Goal: Information Seeking & Learning: Learn about a topic

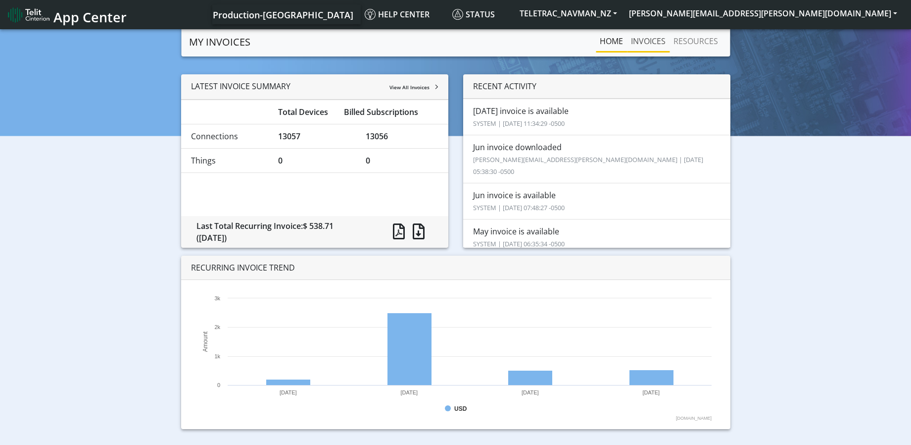
click at [655, 41] on link "INVOICES" at bounding box center [648, 41] width 43 height 20
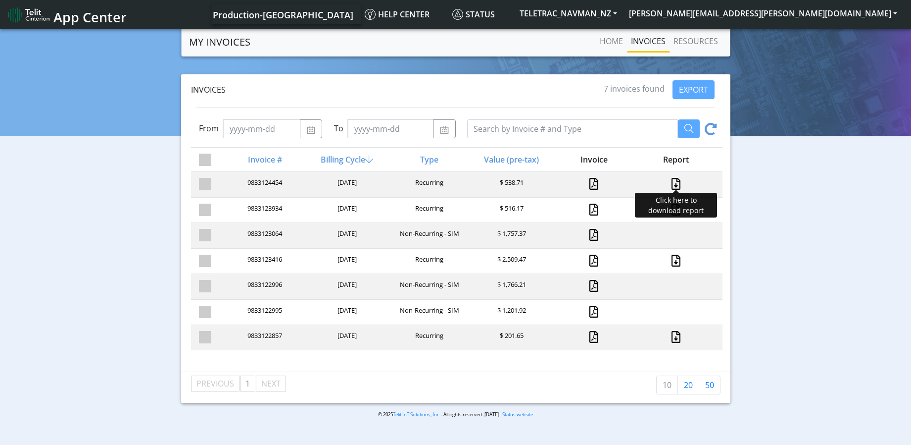
click at [677, 184] on link at bounding box center [676, 184] width 13 height 12
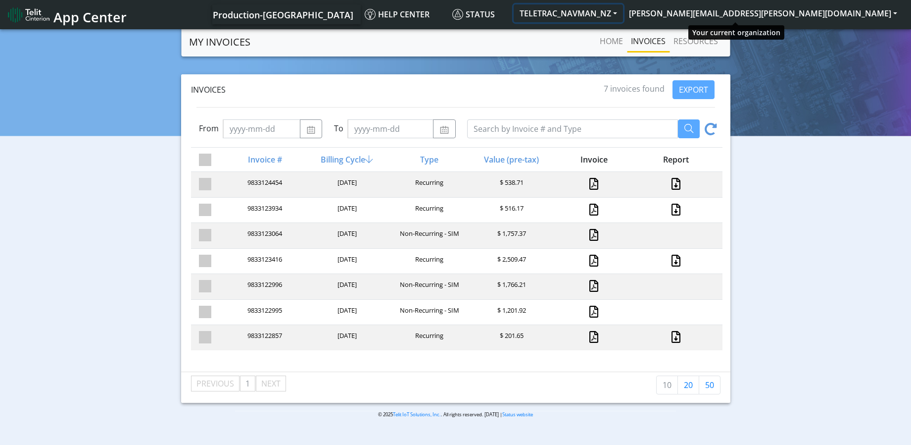
click at [623, 13] on button "TELETRAC_NAVMAN_NZ" at bounding box center [568, 13] width 109 height 18
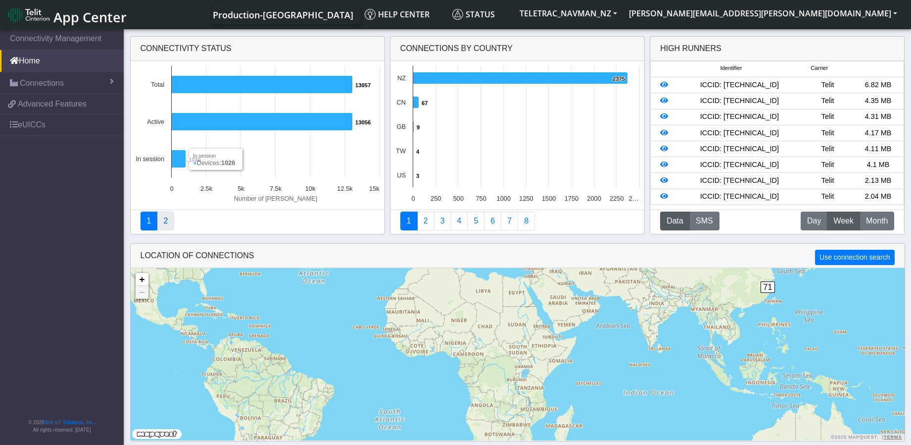
click at [166, 223] on link "2" at bounding box center [165, 220] width 17 height 19
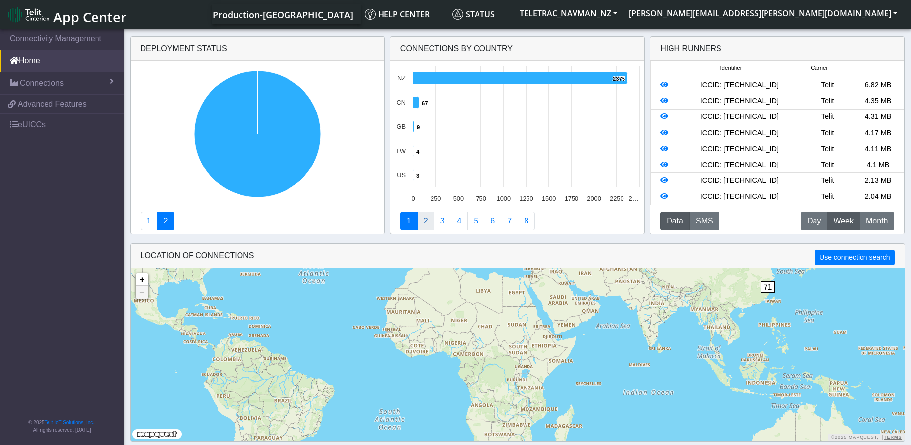
click at [425, 221] on link "2" at bounding box center [425, 220] width 17 height 19
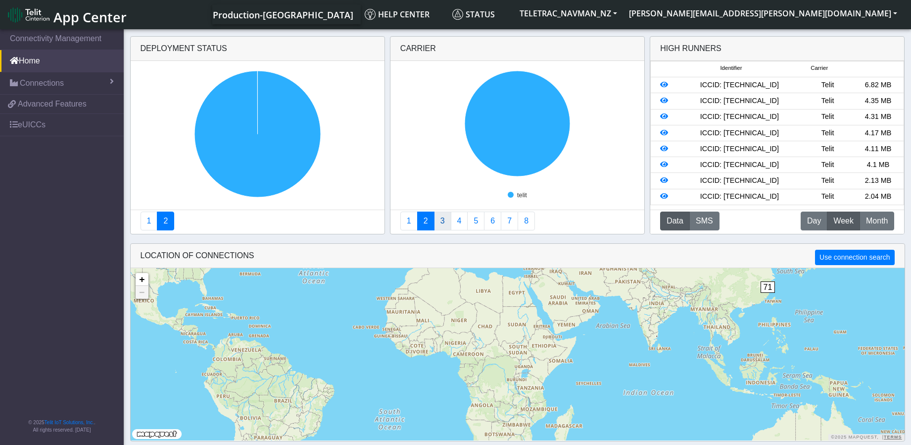
click at [444, 219] on link "3" at bounding box center [442, 220] width 17 height 19
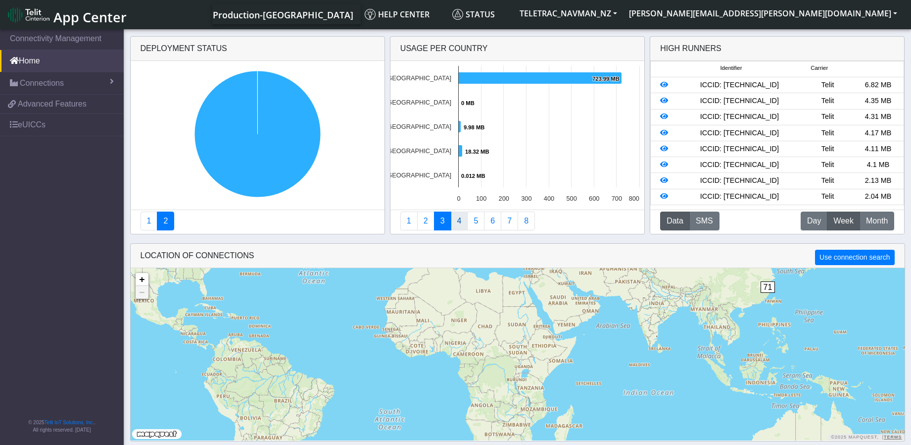
click at [457, 222] on link "4" at bounding box center [459, 220] width 17 height 19
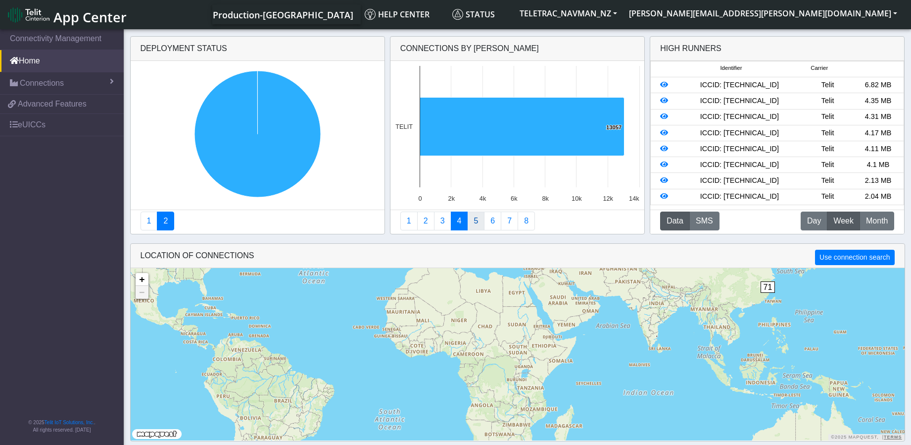
click at [473, 220] on link "5" at bounding box center [475, 220] width 17 height 19
click at [488, 221] on link "6" at bounding box center [492, 220] width 17 height 19
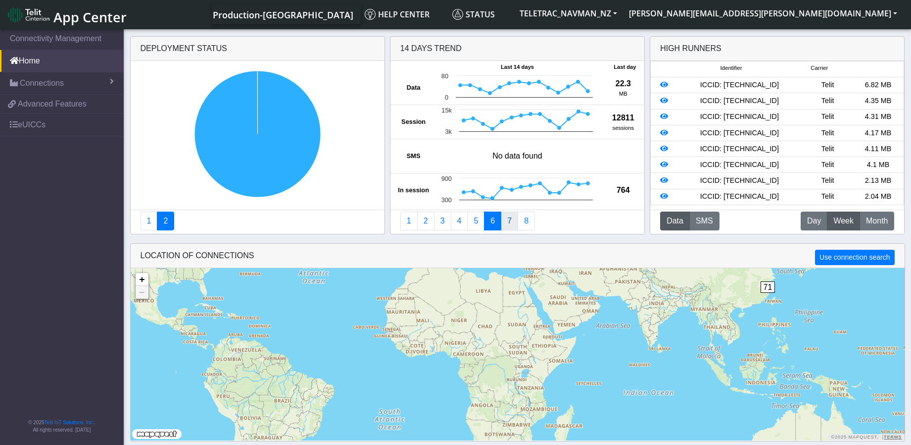
click at [505, 224] on link "7" at bounding box center [509, 220] width 17 height 19
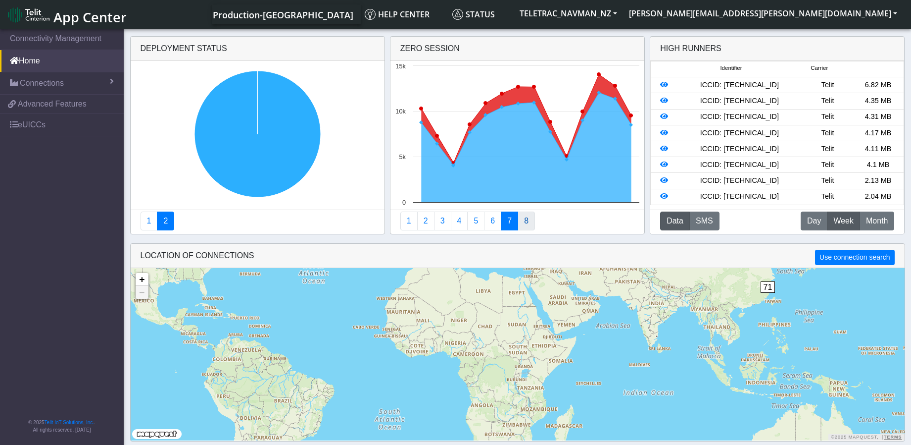
click at [526, 223] on link "8" at bounding box center [526, 220] width 17 height 19
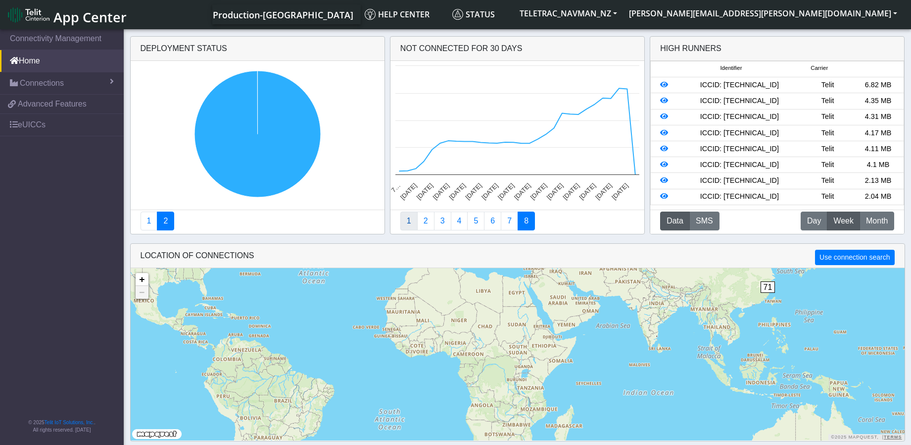
click at [407, 219] on link "1" at bounding box center [409, 220] width 17 height 19
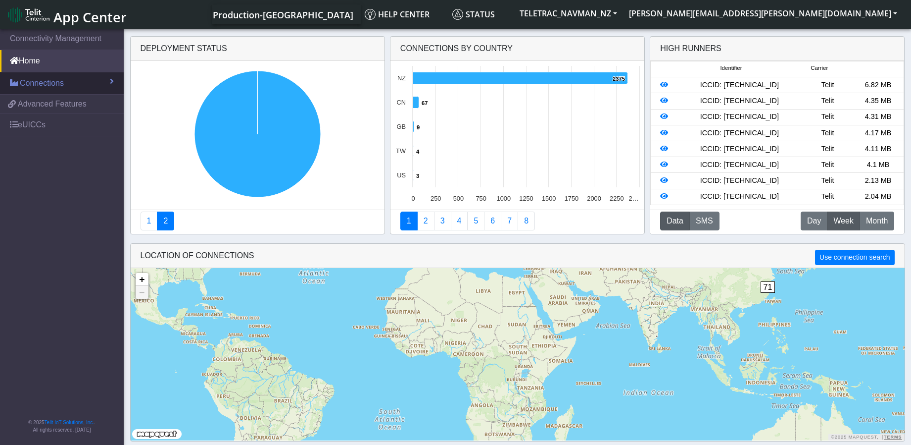
click at [111, 83] on span at bounding box center [112, 81] width 4 height 8
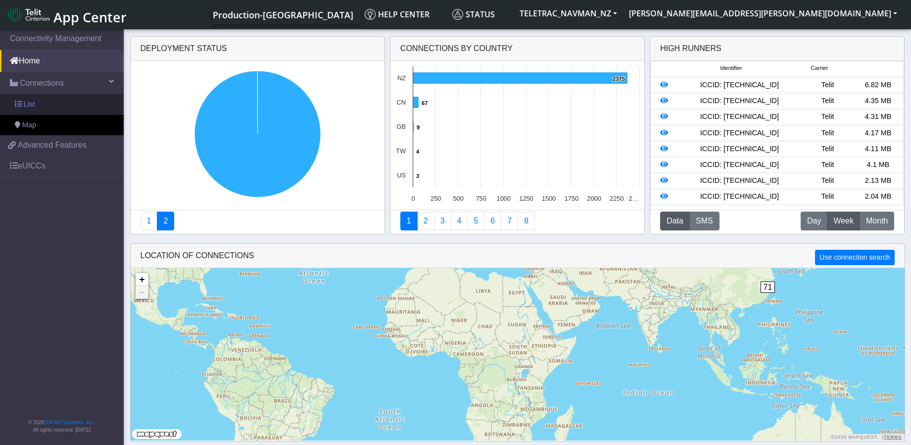
click at [46, 106] on link "List" at bounding box center [62, 104] width 124 height 21
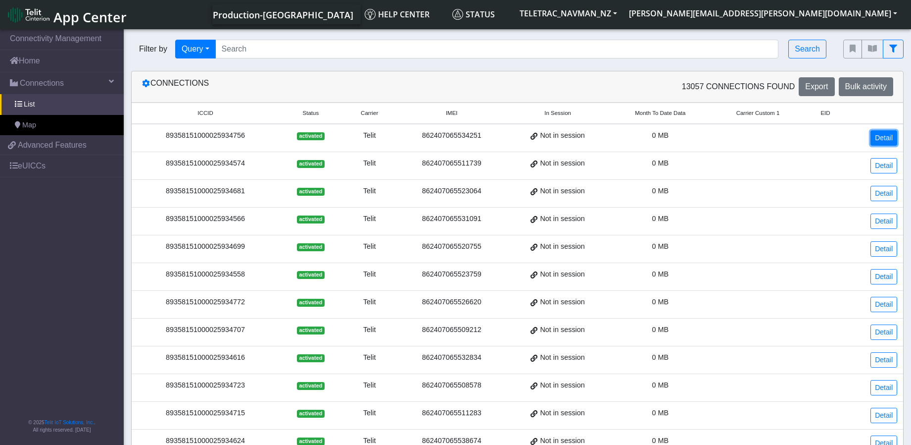
click at [884, 139] on link "Detail" at bounding box center [884, 137] width 27 height 15
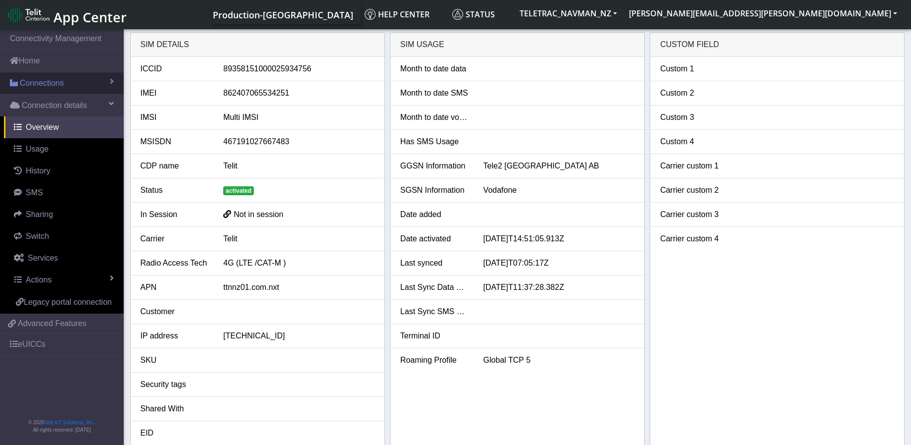
click at [56, 83] on span "Connections" at bounding box center [42, 83] width 44 height 12
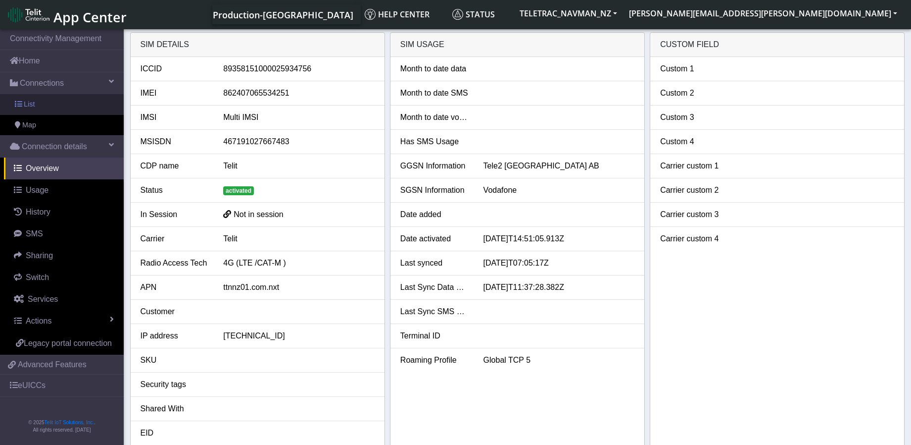
click at [47, 107] on link "List" at bounding box center [62, 104] width 124 height 21
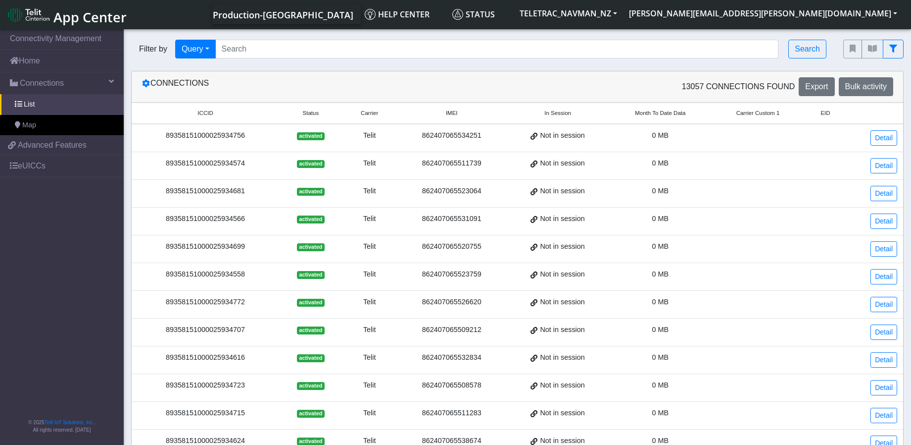
click at [394, 140] on td "Telit" at bounding box center [370, 138] width 54 height 28
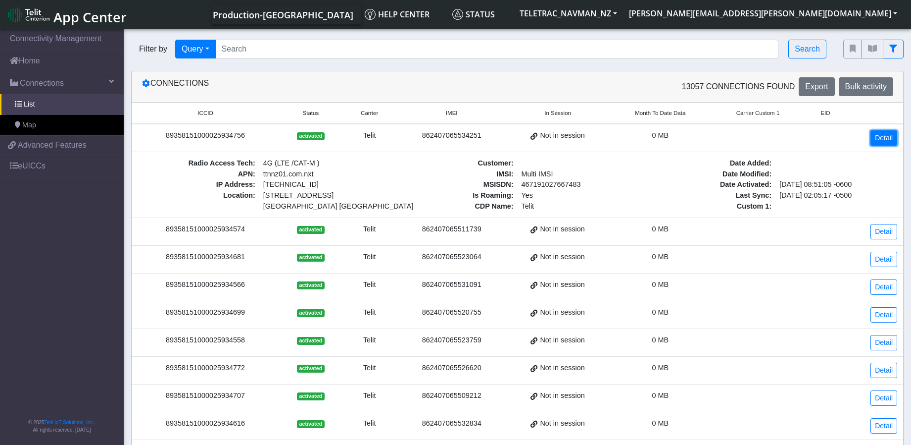
click at [886, 140] on link "Detail" at bounding box center [884, 137] width 27 height 15
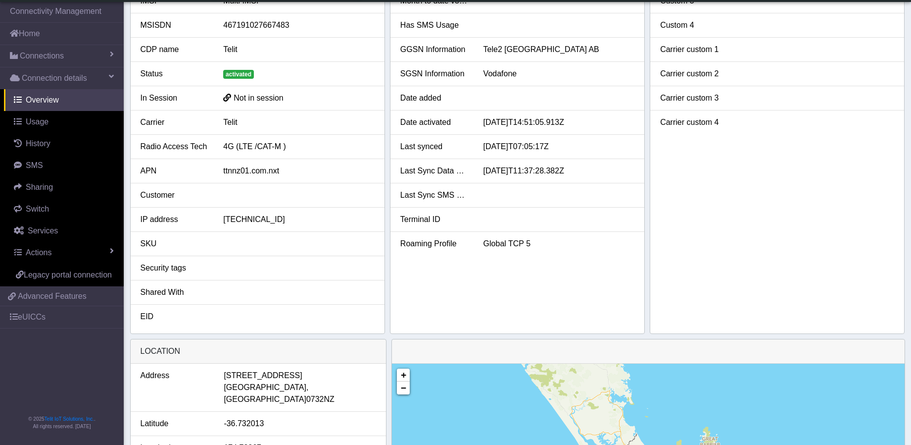
scroll to position [57, 0]
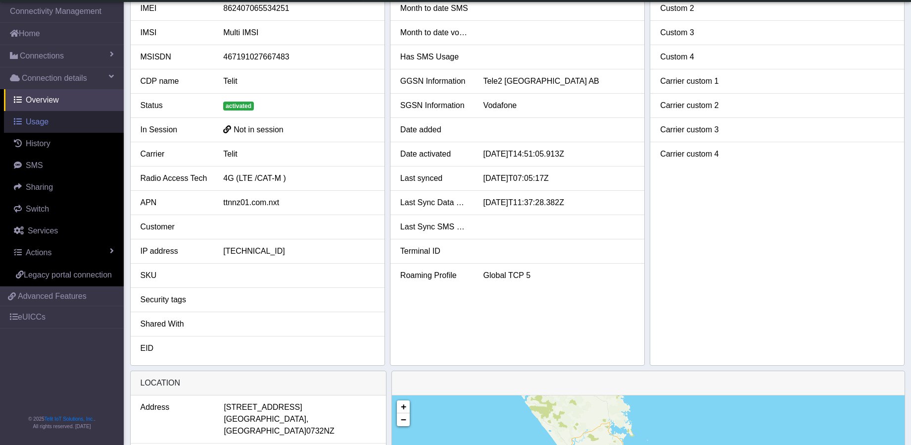
click at [47, 124] on span "Usage" at bounding box center [37, 121] width 23 height 8
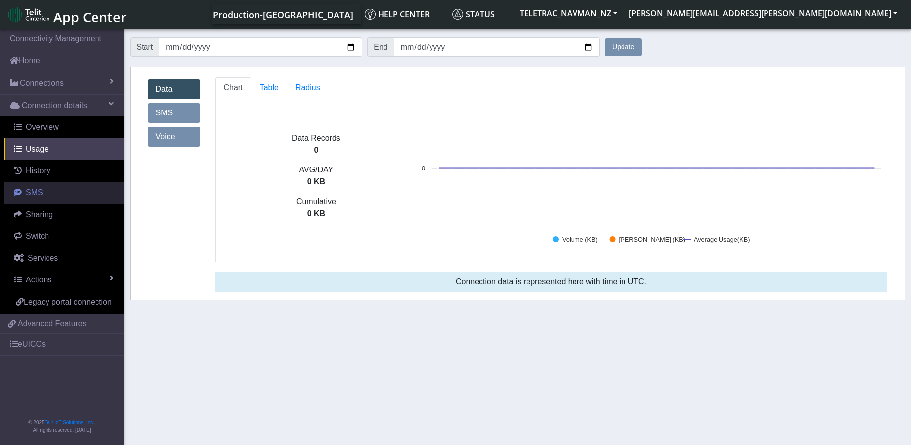
click at [39, 194] on span "SMS" at bounding box center [34, 192] width 17 height 8
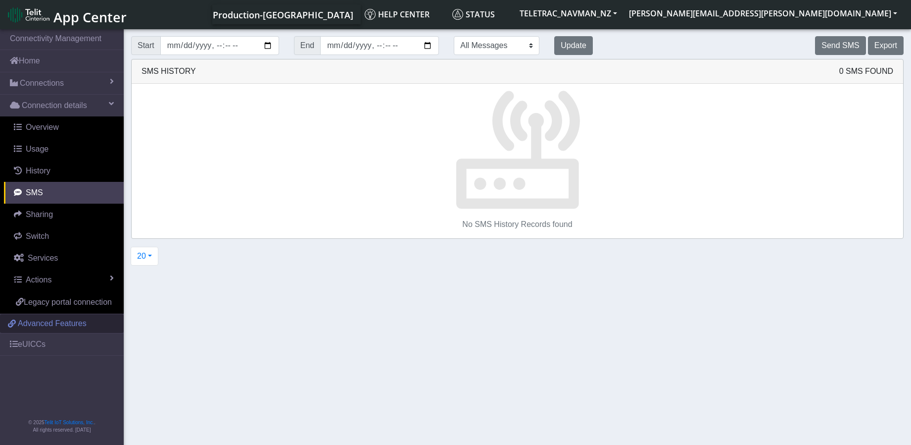
click at [79, 323] on span "Advanced Features" at bounding box center [52, 323] width 69 height 12
